Goal: Task Accomplishment & Management: Manage account settings

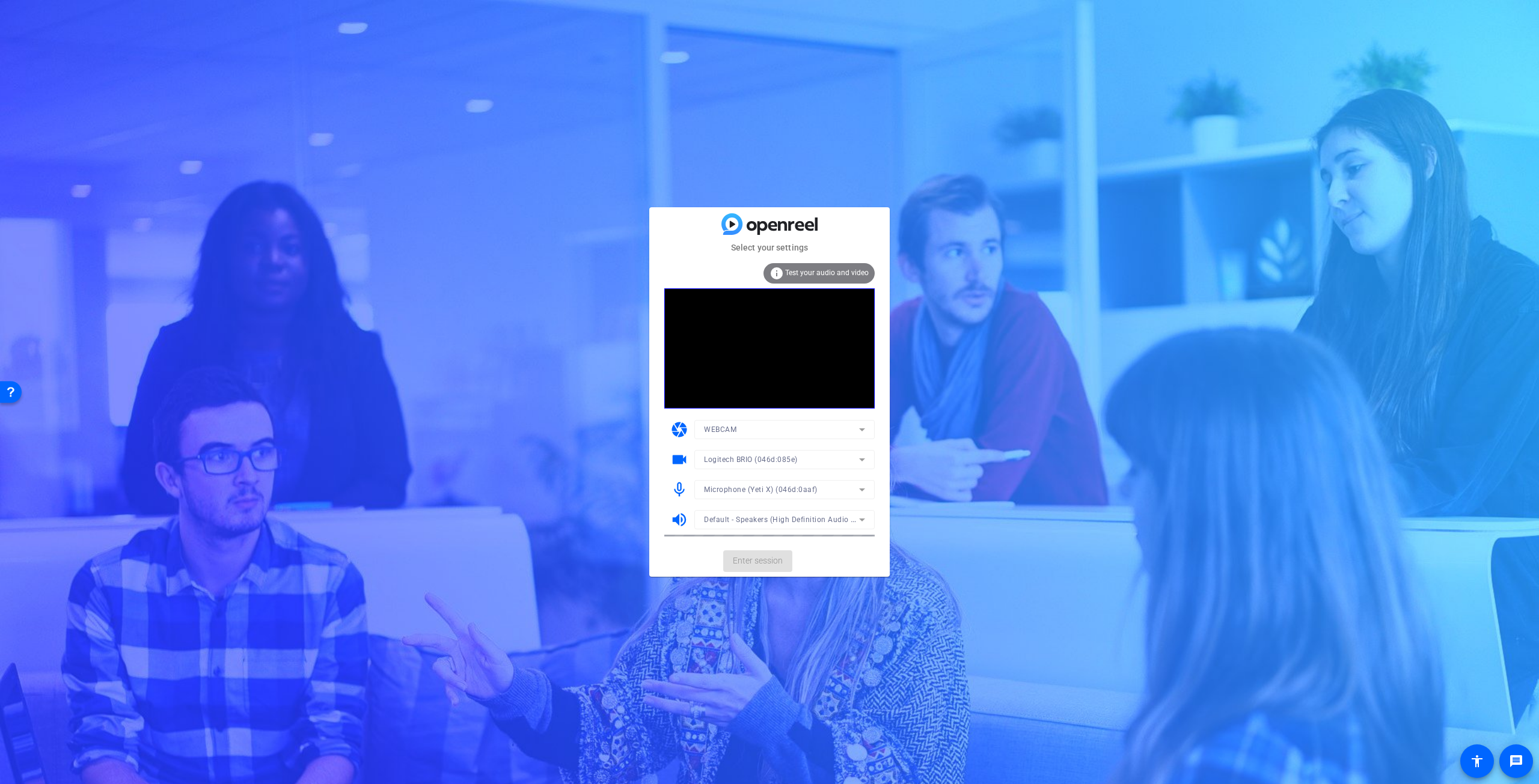
click at [733, 428] on mat-form-field "WEBCAM" at bounding box center [784, 429] width 180 height 19
click at [856, 428] on icon at bounding box center [862, 429] width 14 height 14
click at [399, 279] on div at bounding box center [769, 392] width 1539 height 784
click at [761, 462] on span "Logitech BRIO (046d:085e)" at bounding box center [751, 459] width 94 height 8
click at [391, 332] on div at bounding box center [769, 392] width 1539 height 784
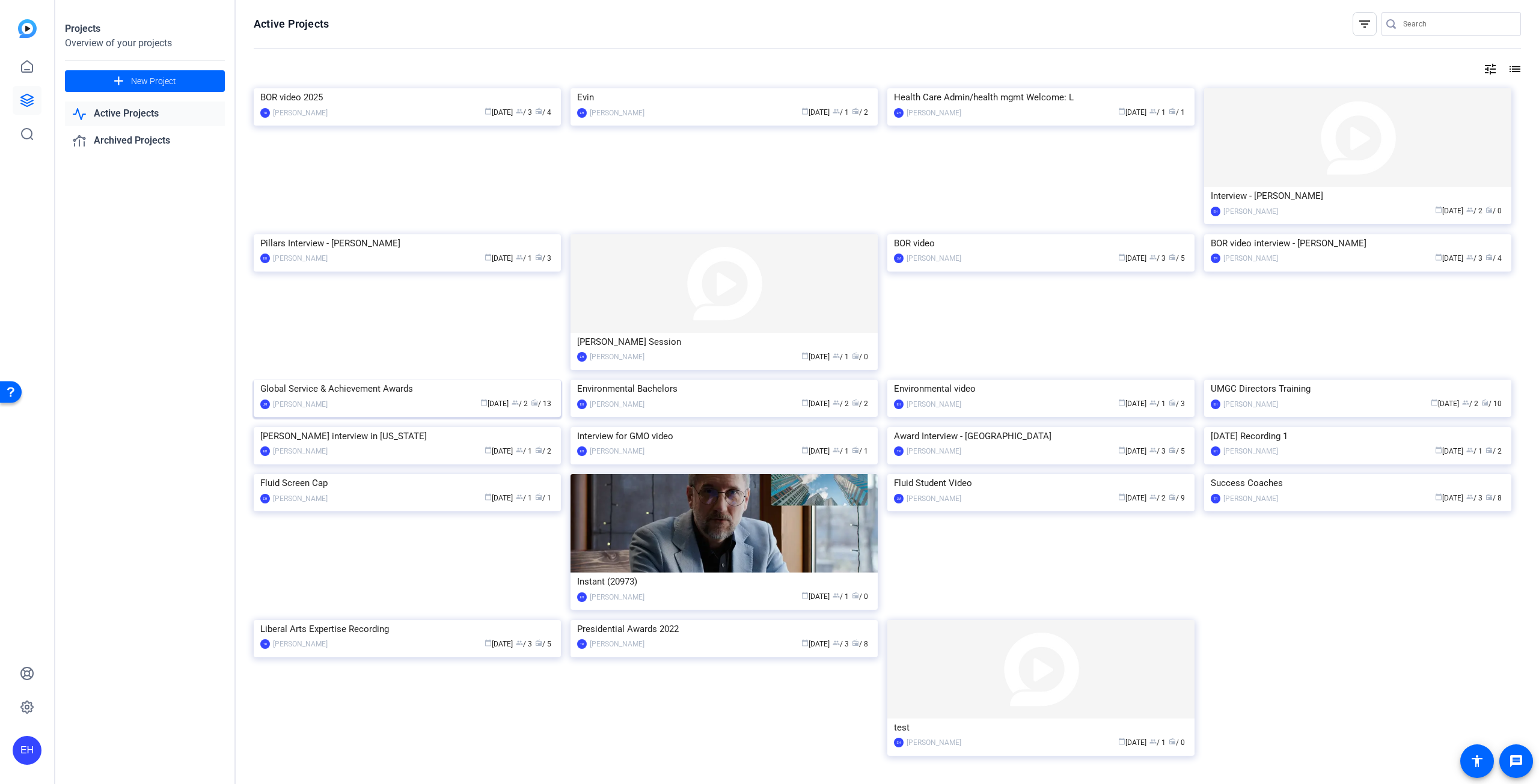
click at [428, 380] on img at bounding box center [407, 380] width 307 height 0
click at [636, 89] on img at bounding box center [724, 89] width 307 height 0
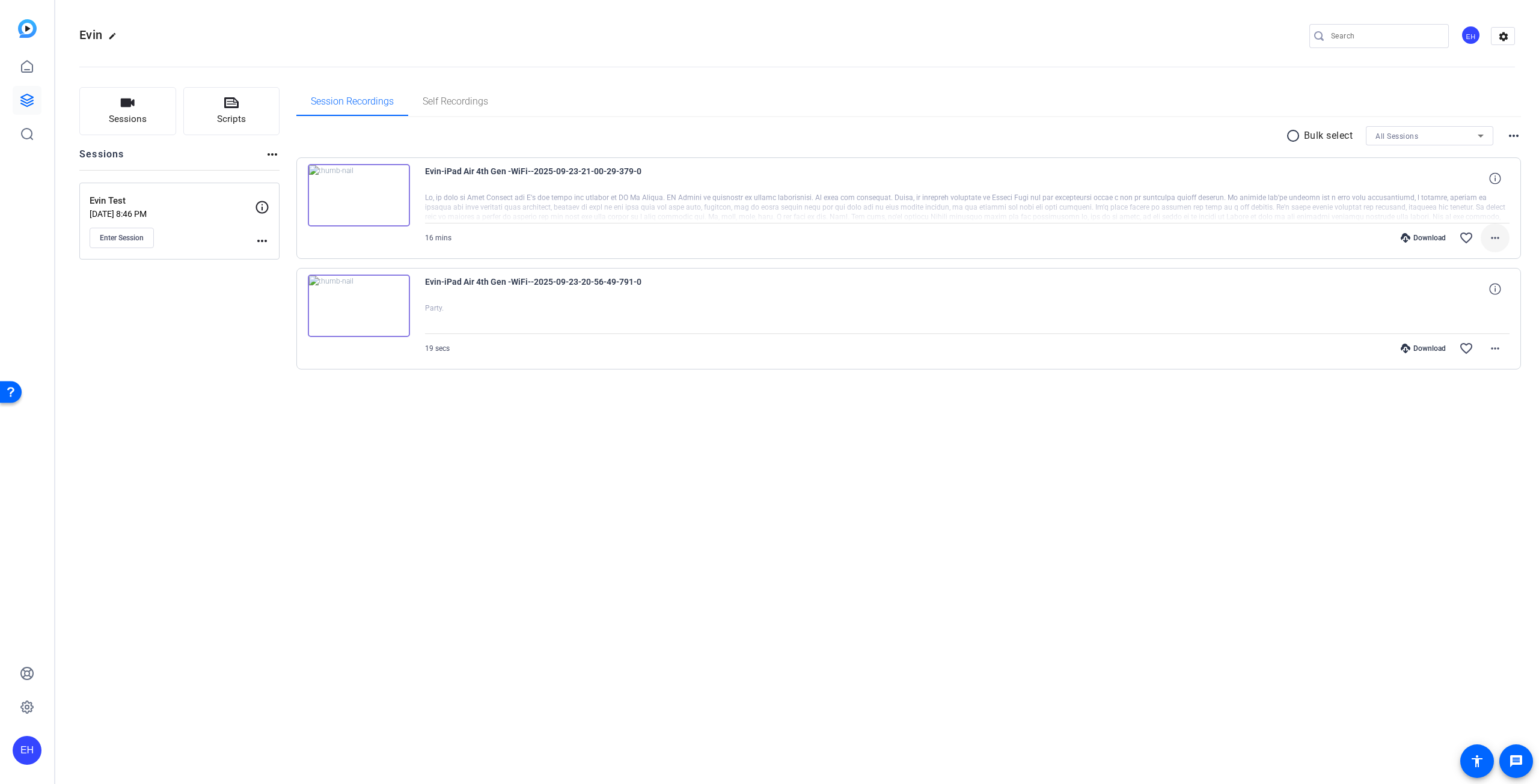
click at [1497, 240] on mat-icon "more_horiz" at bounding box center [1495, 238] width 14 height 14
click at [1446, 294] on span "Download MP4" at bounding box center [1464, 293] width 73 height 14
click at [1497, 239] on mat-icon "more_horiz" at bounding box center [1495, 238] width 14 height 14
click at [1470, 294] on span "Download MP4" at bounding box center [1464, 293] width 73 height 14
click at [1436, 238] on div "Download" at bounding box center [1423, 238] width 57 height 9
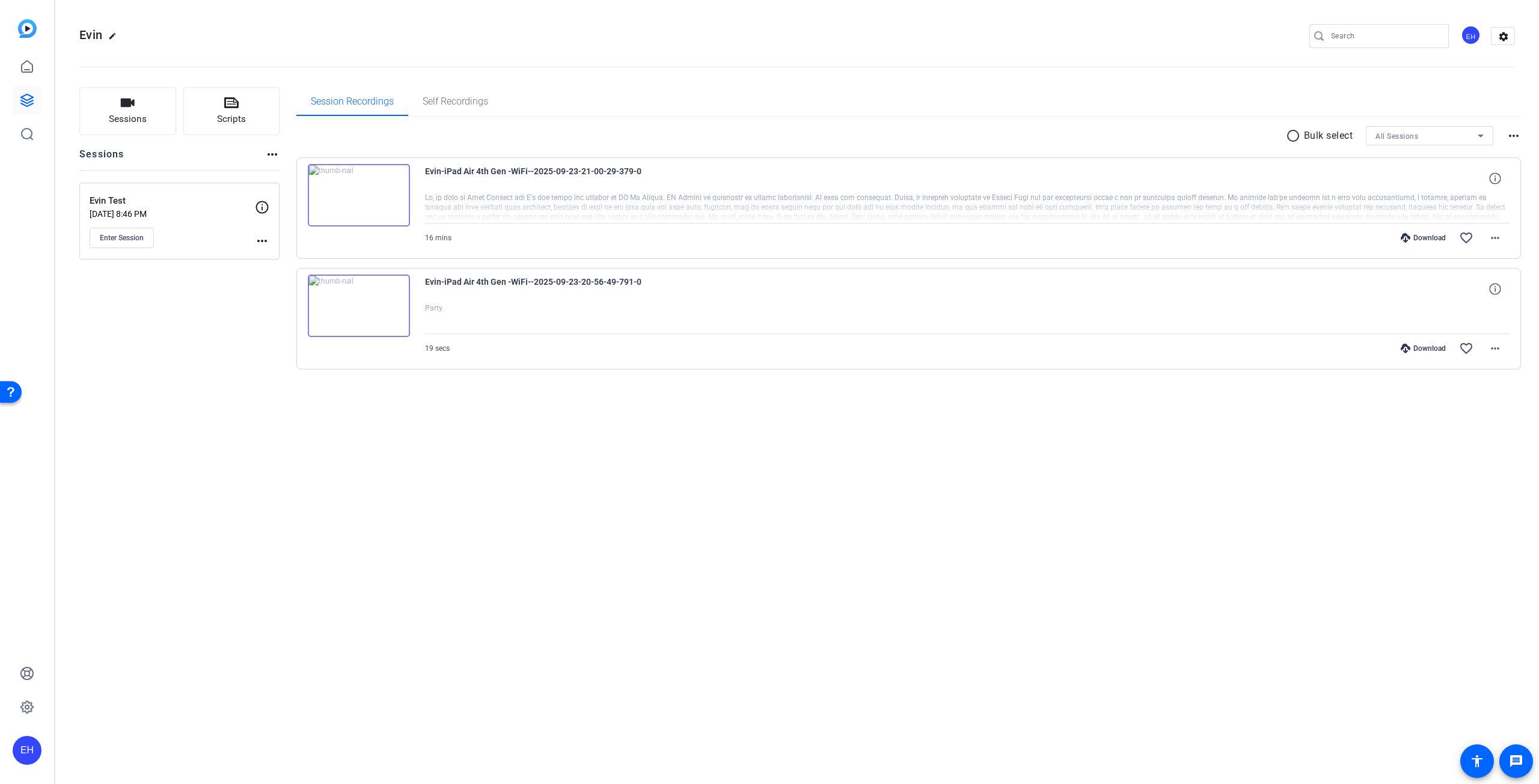
click at [263, 246] on mat-icon "more_horiz" at bounding box center [261, 240] width 14 height 14
click at [261, 210] on div at bounding box center [769, 392] width 1539 height 784
click at [261, 205] on icon at bounding box center [261, 207] width 14 height 14
click at [264, 205] on icon at bounding box center [261, 207] width 14 height 14
click at [1497, 350] on mat-icon "more_horiz" at bounding box center [1495, 348] width 14 height 14
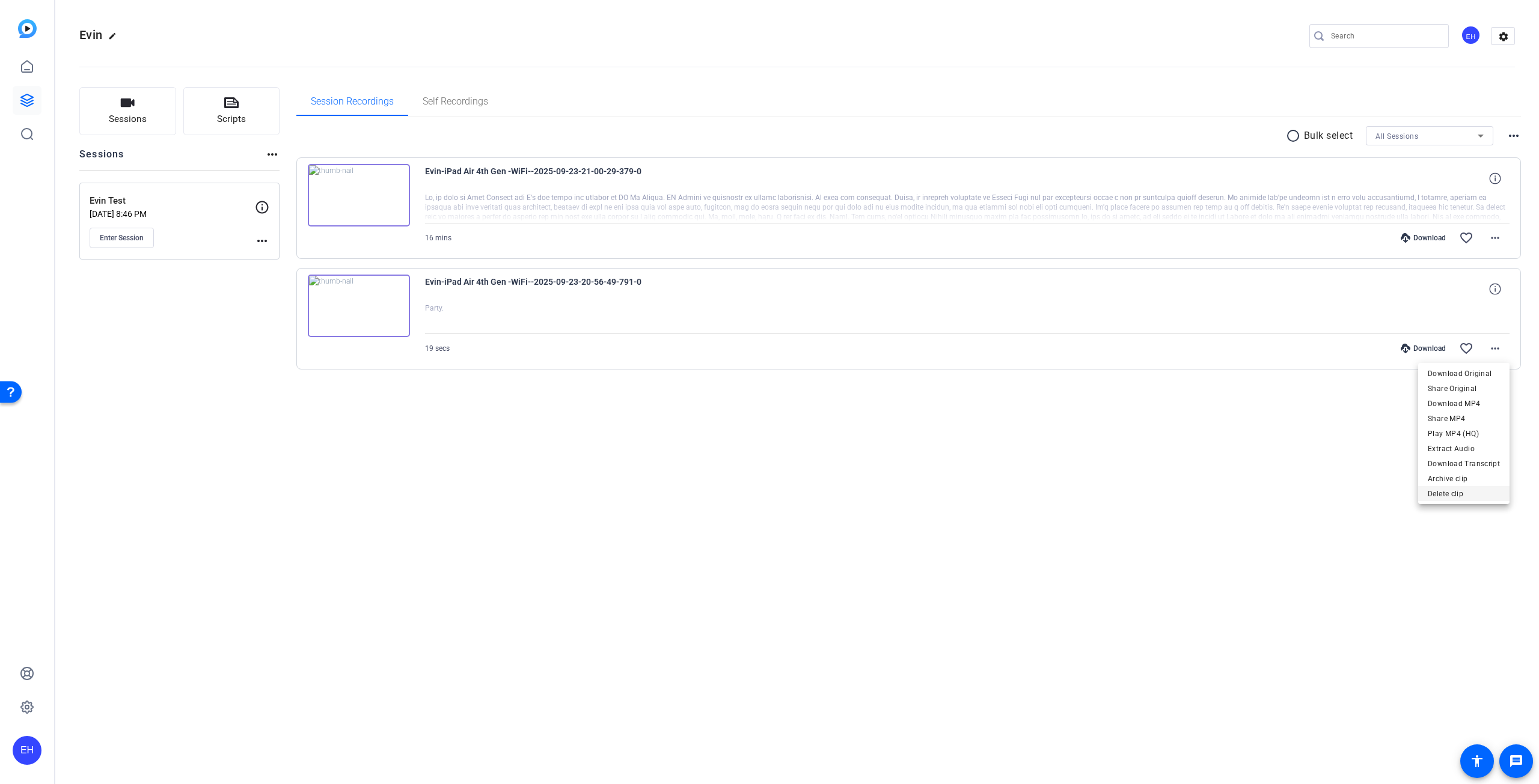
click at [1443, 491] on span "Delete clip" at bounding box center [1464, 494] width 73 height 14
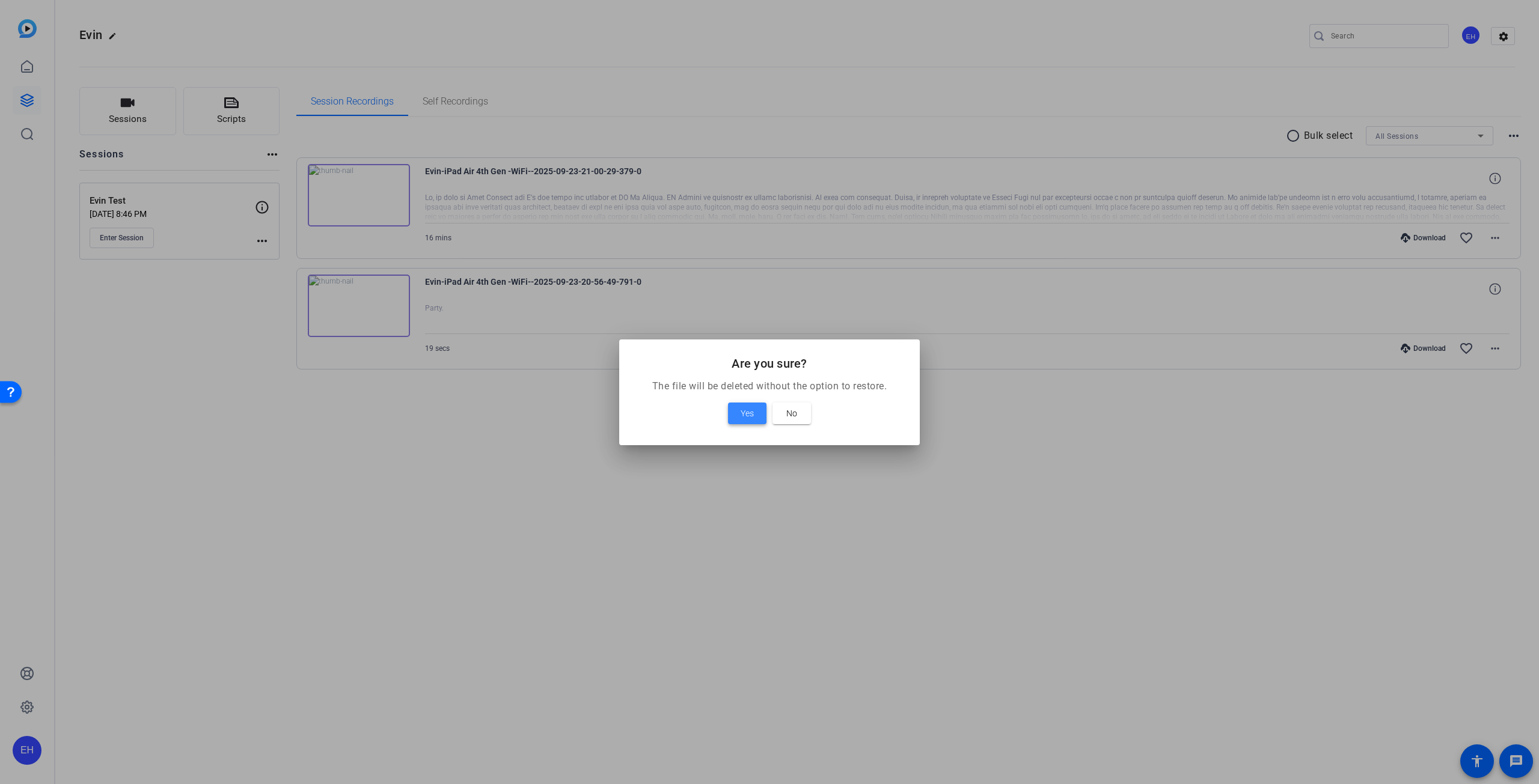
click at [745, 413] on span "Yes" at bounding box center [747, 413] width 13 height 14
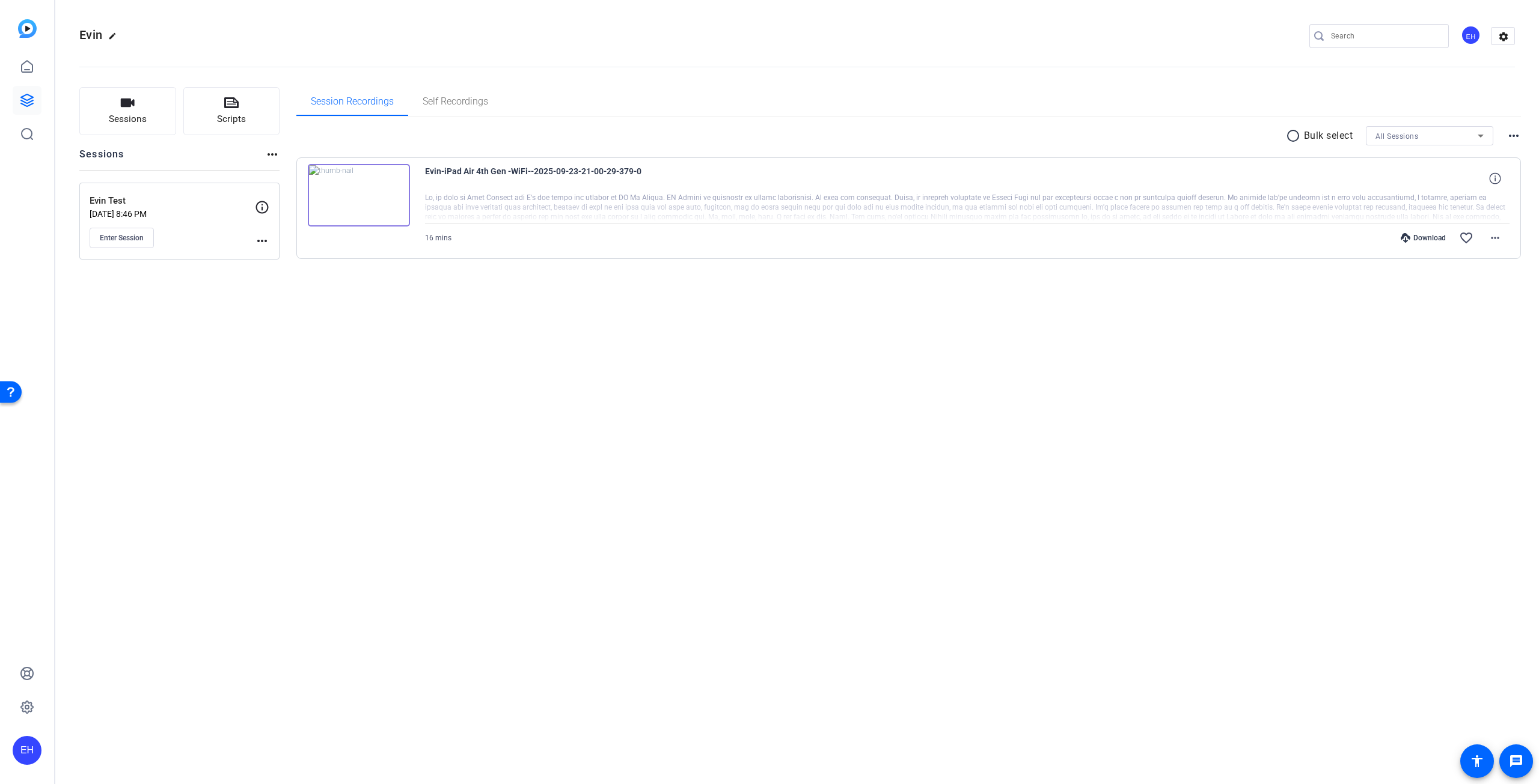
click at [435, 467] on div "Evin edit EH settings Sessions Scripts Sessions more_horiz Evin Test Sep 23, 20…" at bounding box center [798, 392] width 1484 height 784
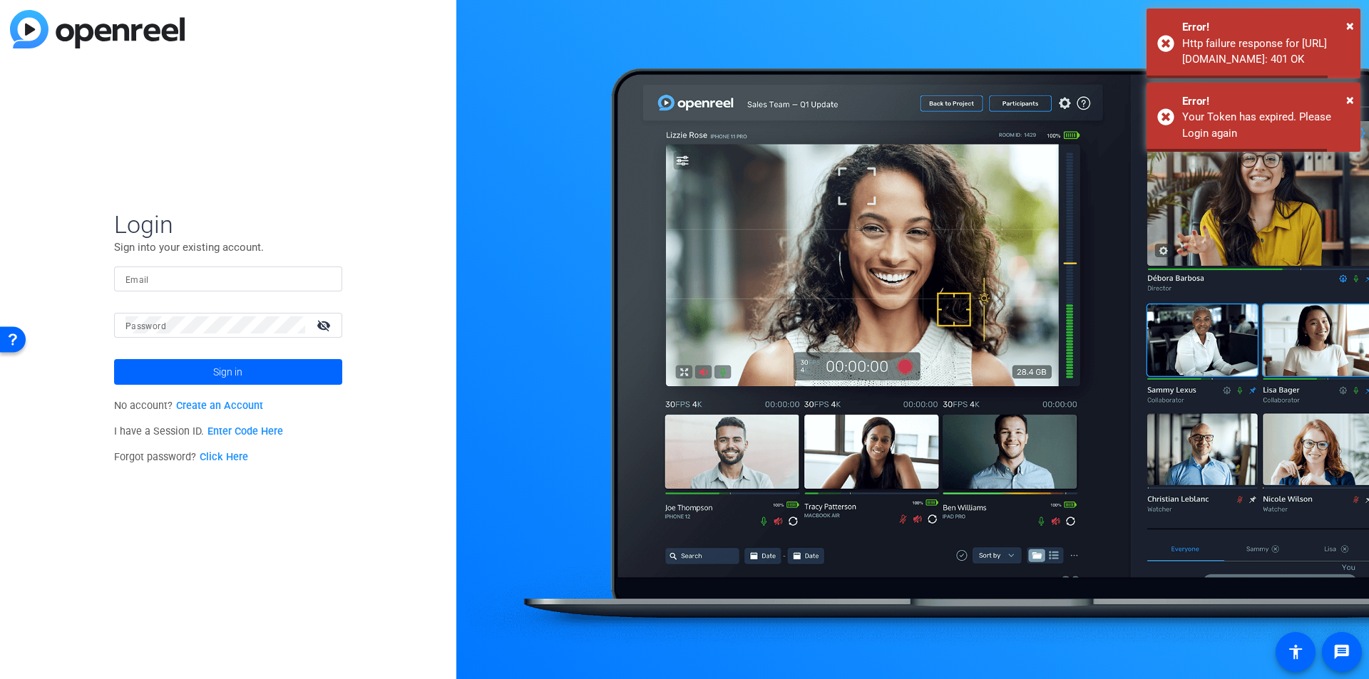
type input "evin.howell@umgc.edu"
